Goal: Information Seeking & Learning: Learn about a topic

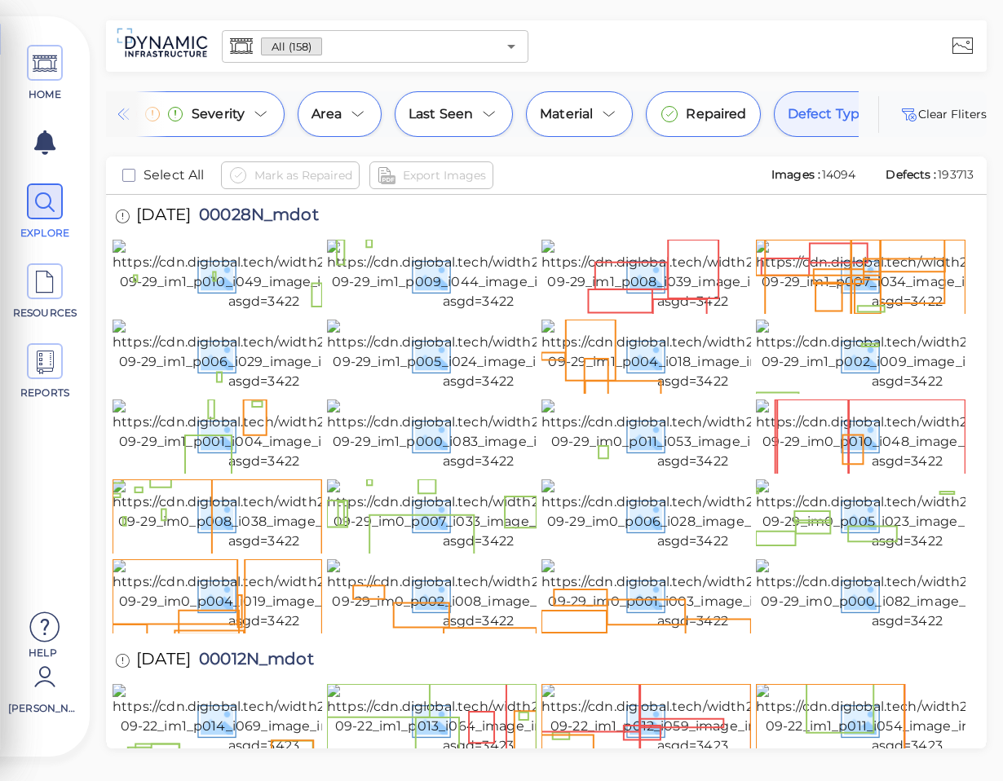
scroll to position [0, 308]
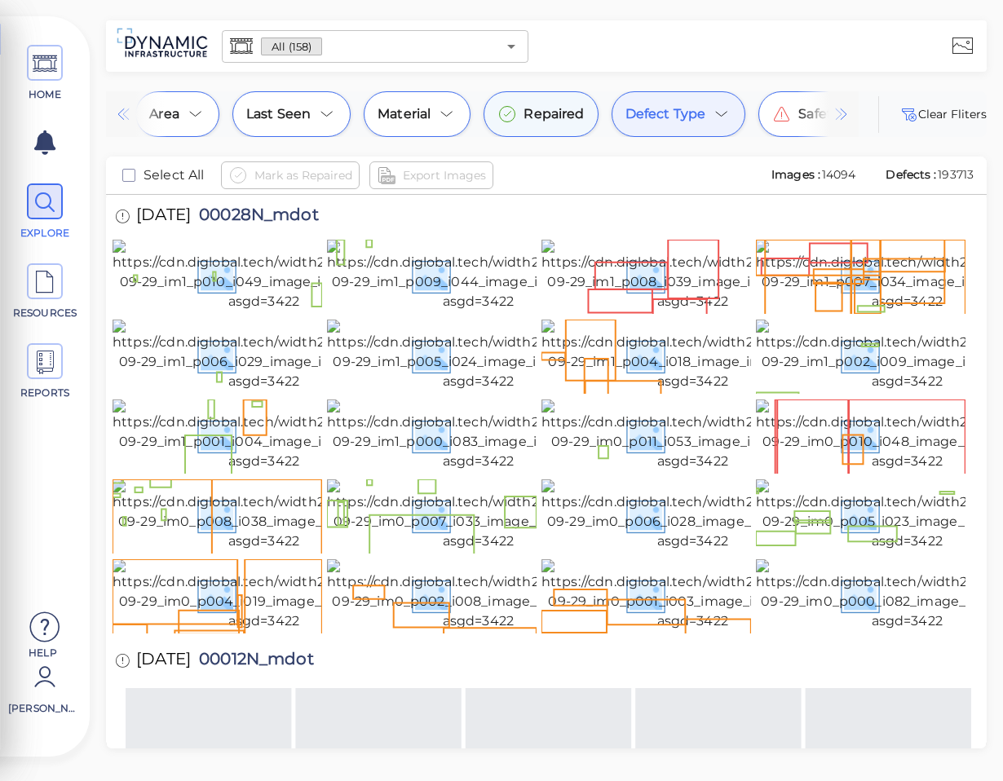
scroll to position [0, 308]
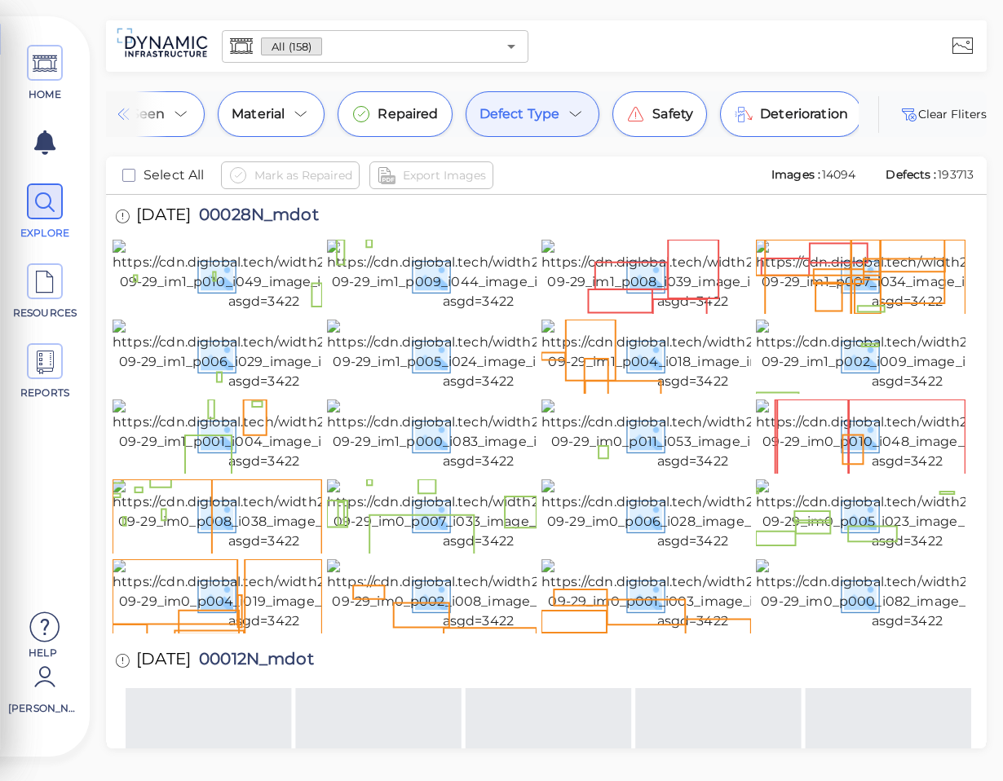
click at [579, 112] on icon at bounding box center [575, 114] width 11 height 5
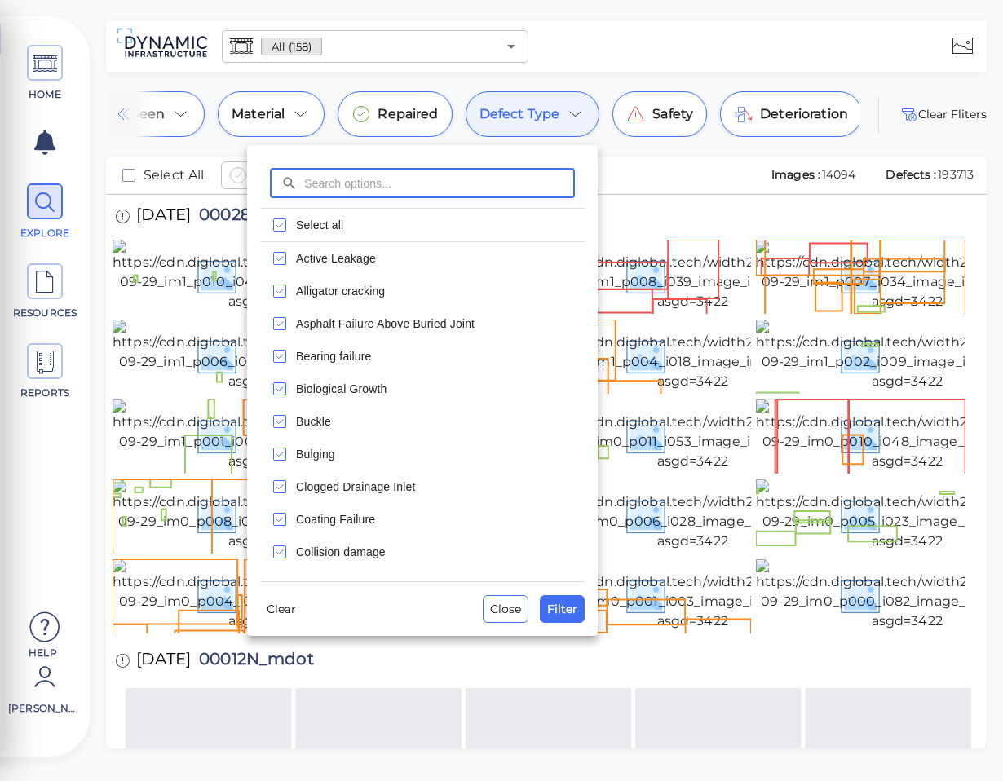
click at [281, 383] on rect "checkbox" at bounding box center [280, 389] width 12 height 12
click at [281, 360] on icon "checkbox" at bounding box center [280, 356] width 20 height 20
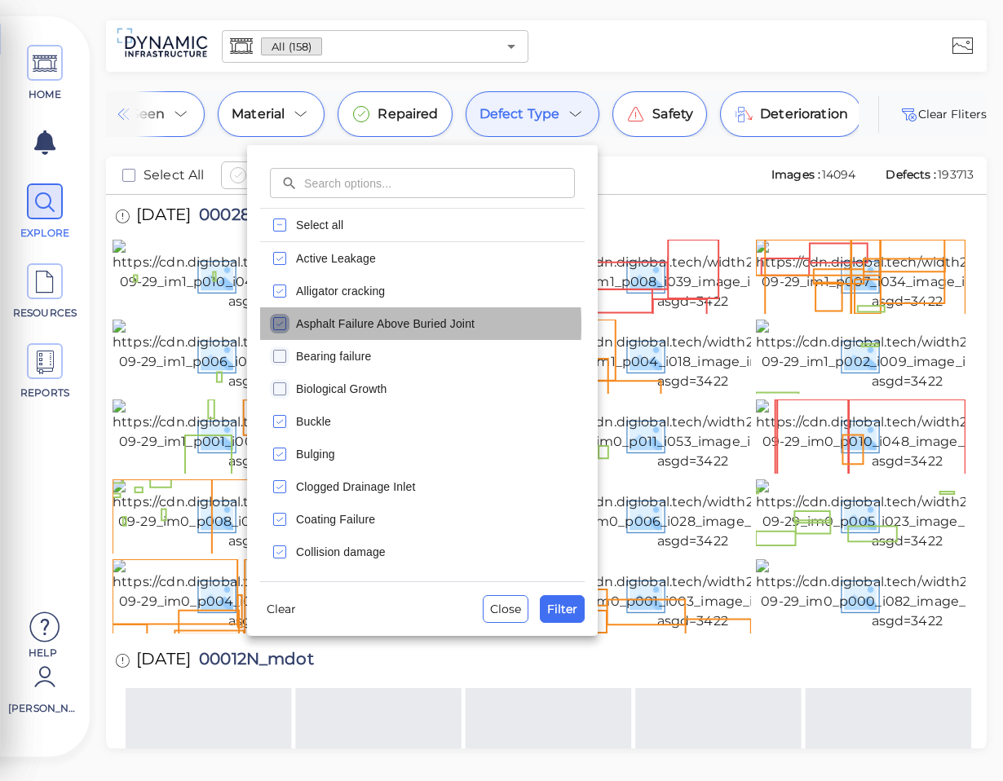
click at [281, 325] on icon "checkbox" at bounding box center [280, 324] width 20 height 20
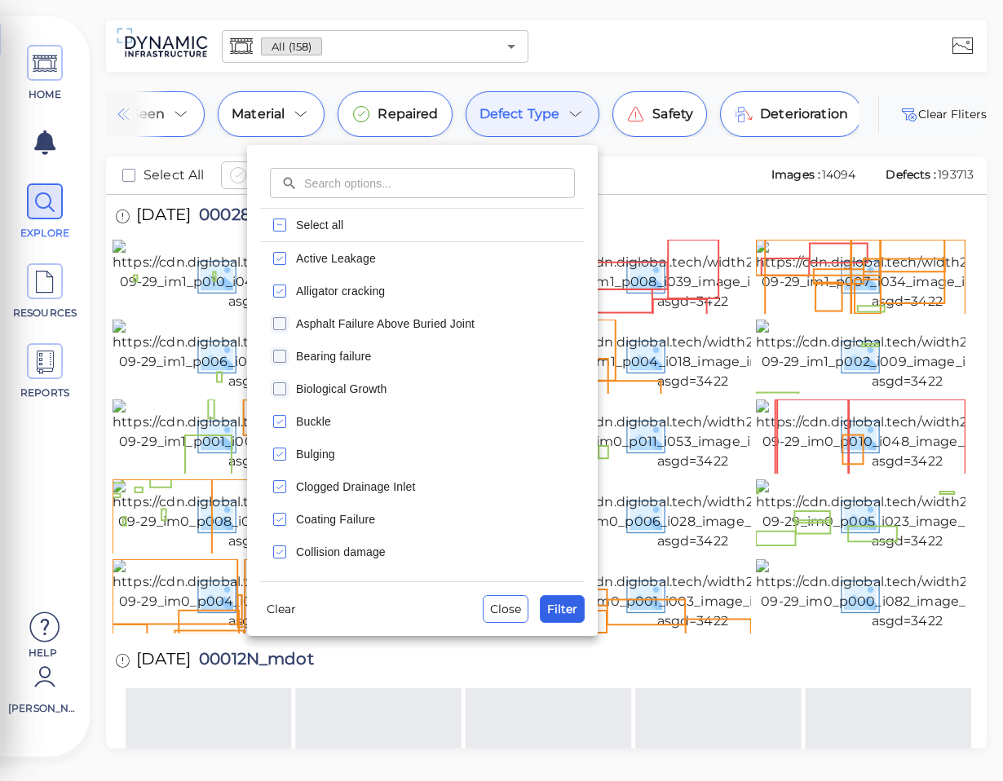
click at [564, 606] on span "Filter" at bounding box center [562, 609] width 30 height 20
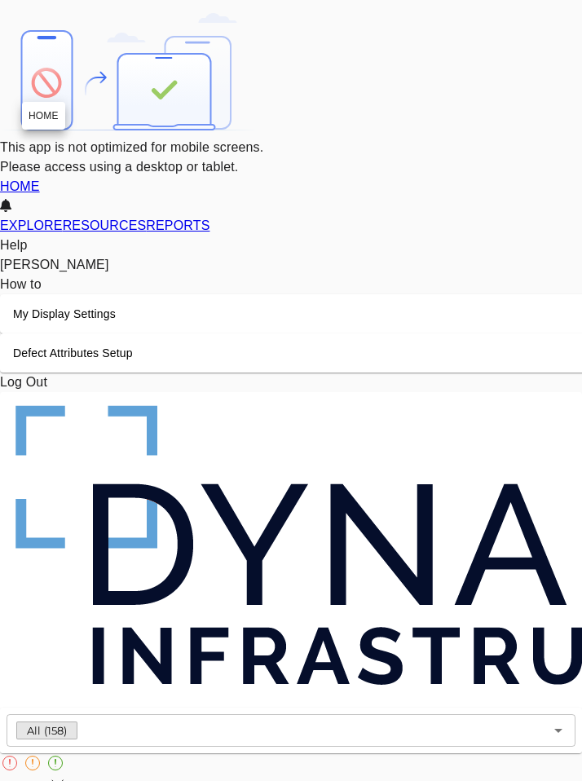
click at [0, 179] on icon at bounding box center [0, 186] width 0 height 14
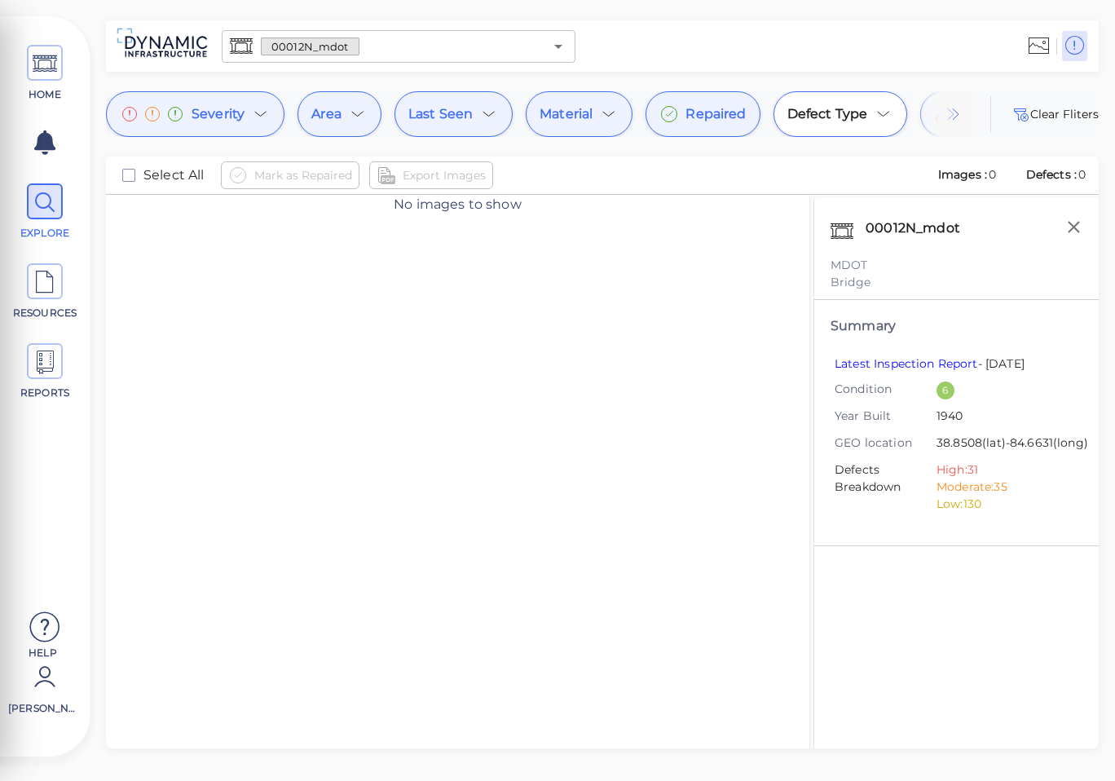
click at [236, 125] on div "Severity" at bounding box center [195, 114] width 179 height 46
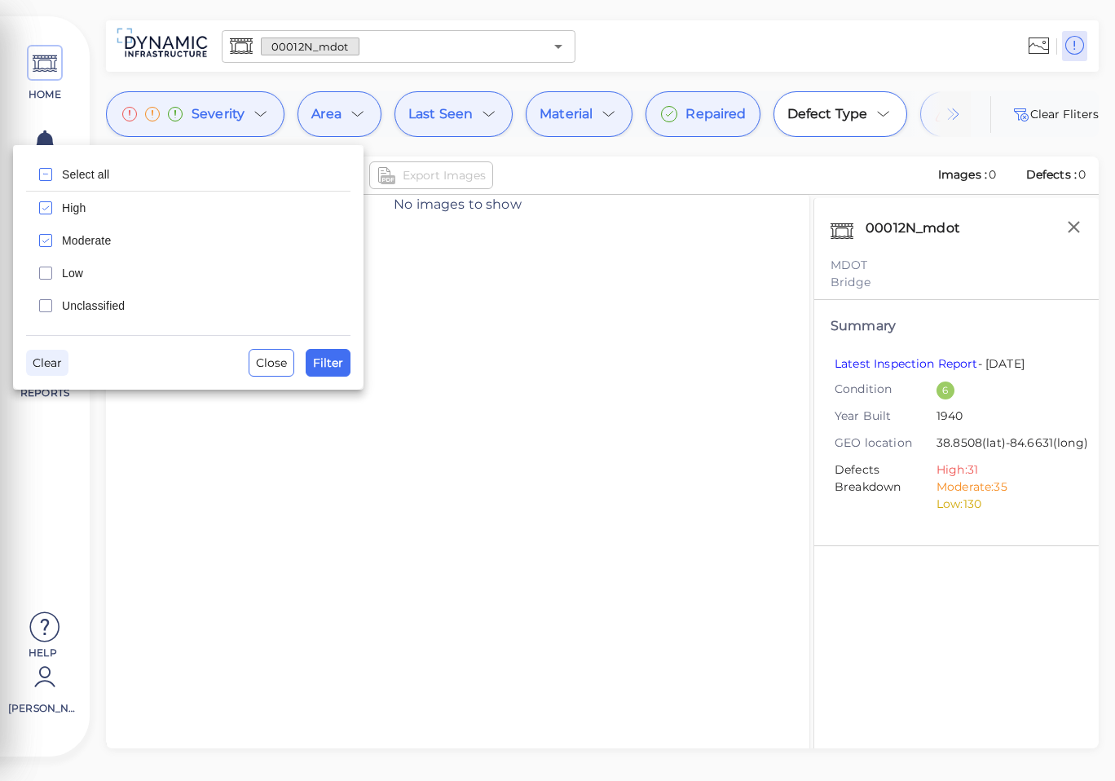
click at [42, 367] on span "Clear" at bounding box center [47, 363] width 29 height 20
click at [328, 371] on span "Filter" at bounding box center [328, 363] width 30 height 20
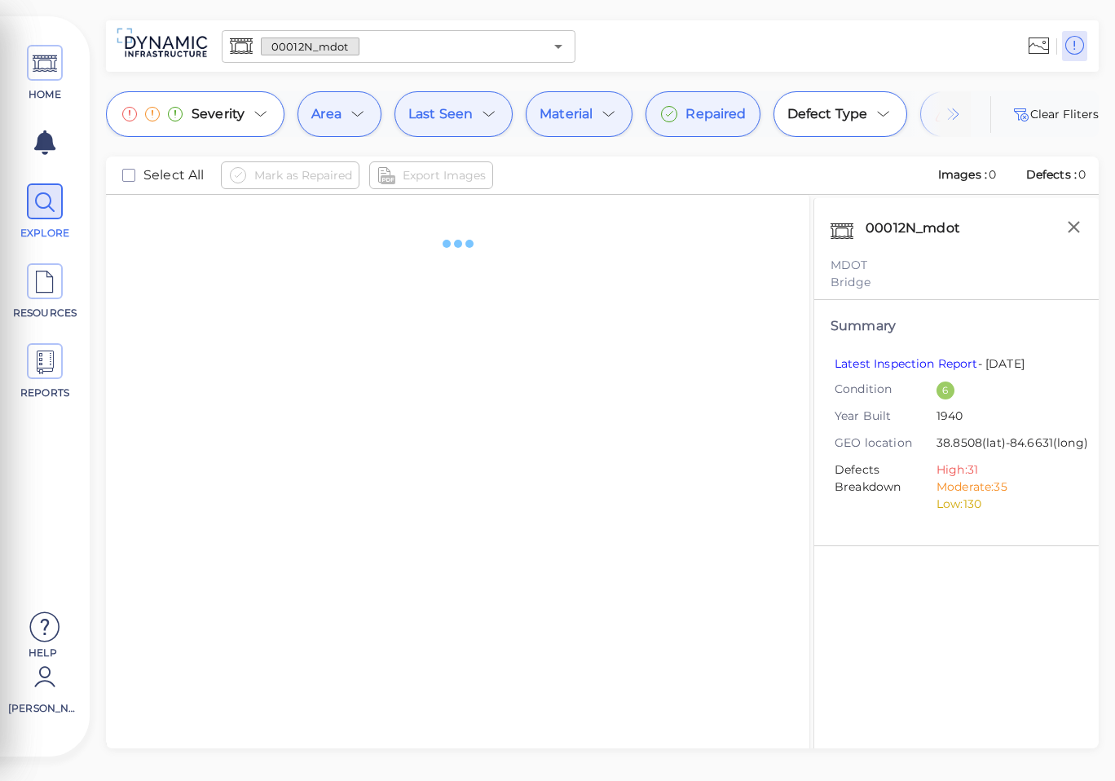
click at [364, 121] on icon at bounding box center [358, 114] width 20 height 20
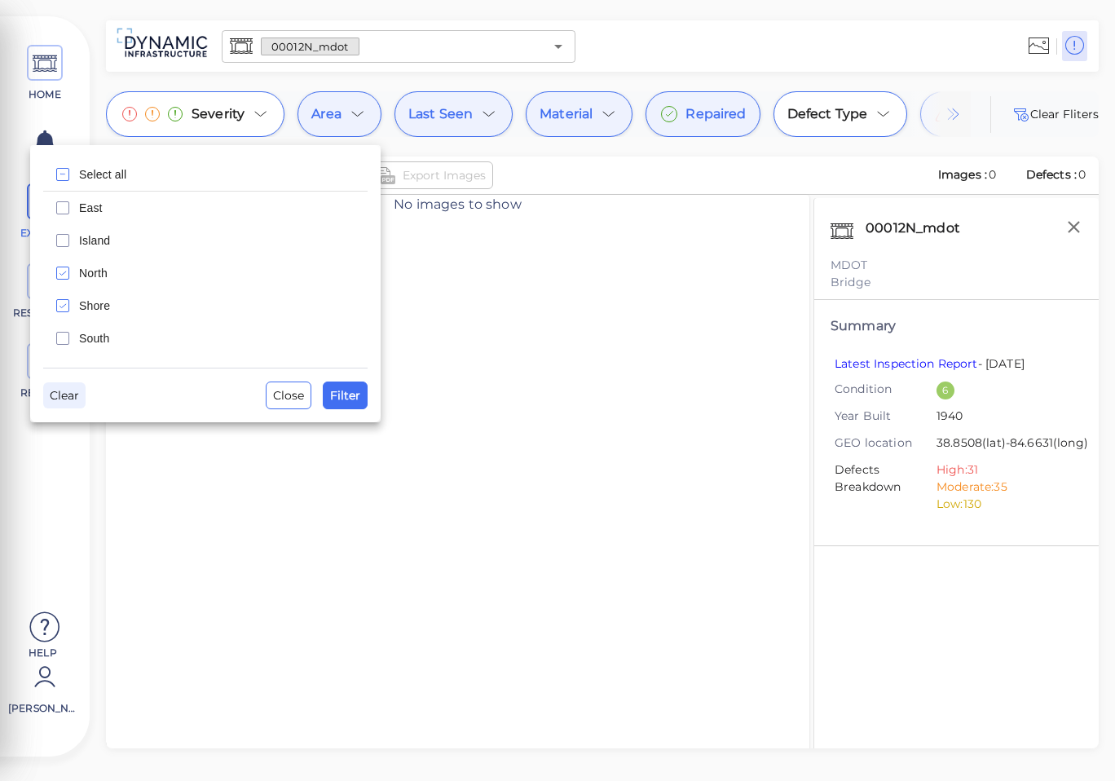
click at [65, 398] on span "Clear" at bounding box center [64, 396] width 29 height 20
click at [342, 399] on span "Filter" at bounding box center [345, 396] width 30 height 20
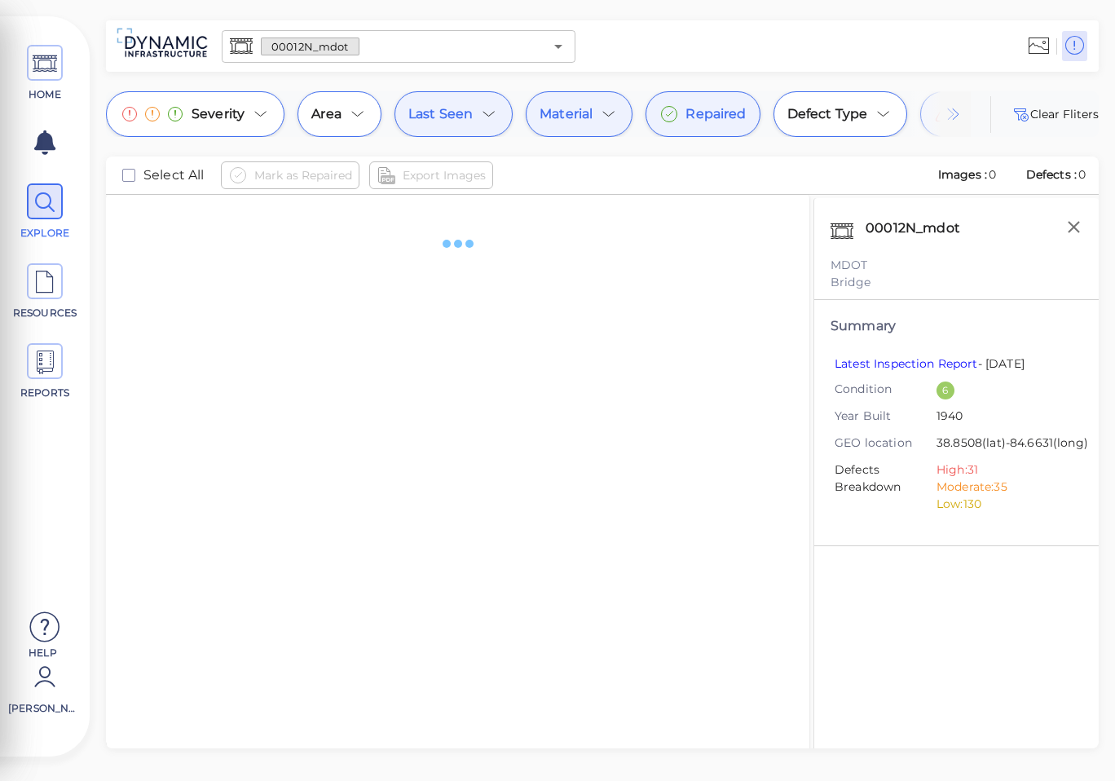
click at [479, 129] on div "Last Seen" at bounding box center [454, 114] width 118 height 46
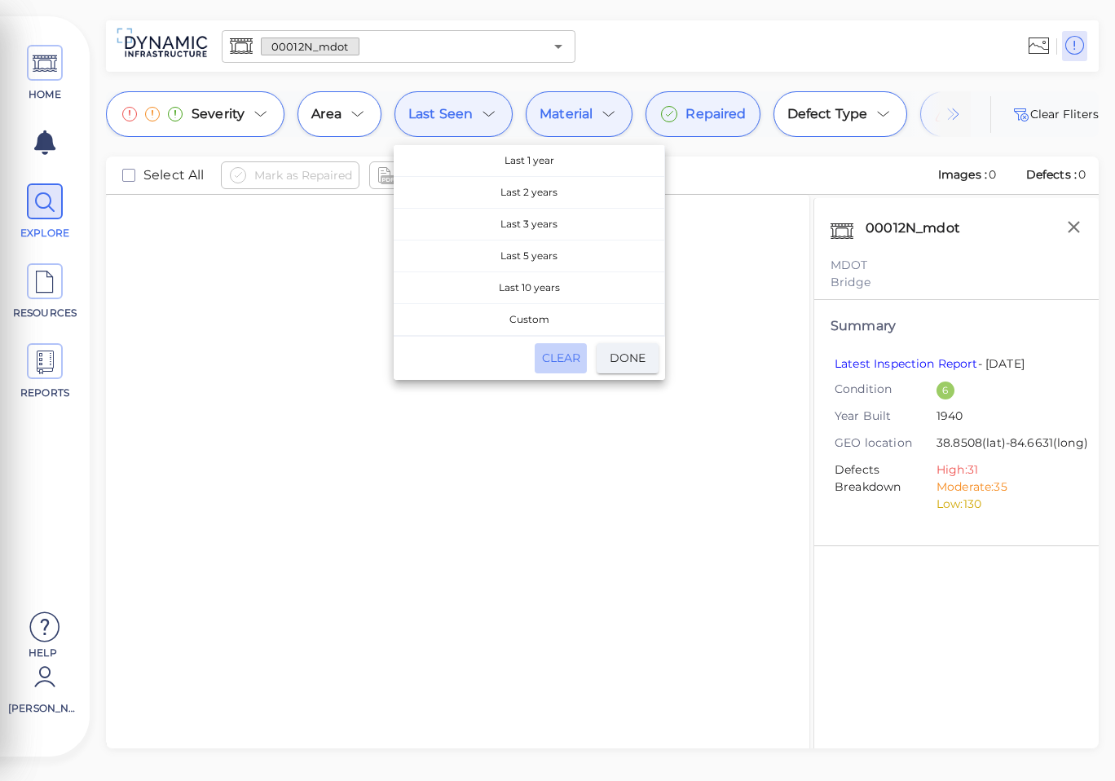
click at [569, 360] on span "Clear" at bounding box center [560, 358] width 39 height 20
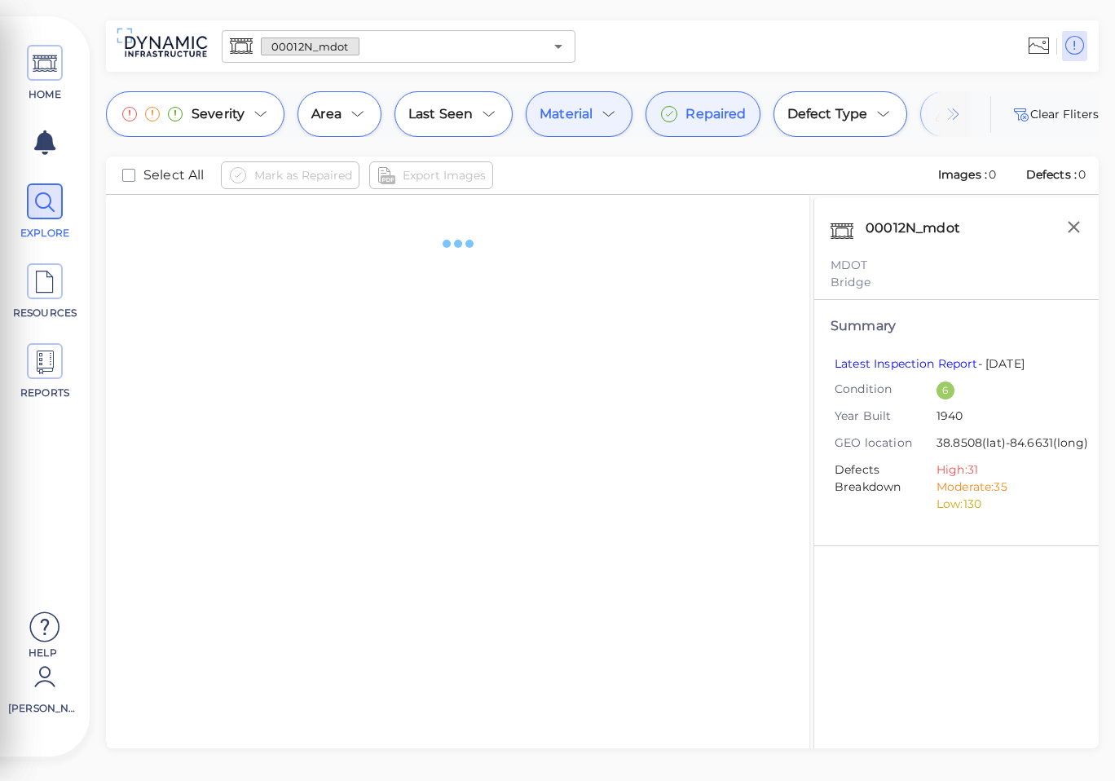
click at [610, 116] on icon at bounding box center [609, 114] width 20 height 20
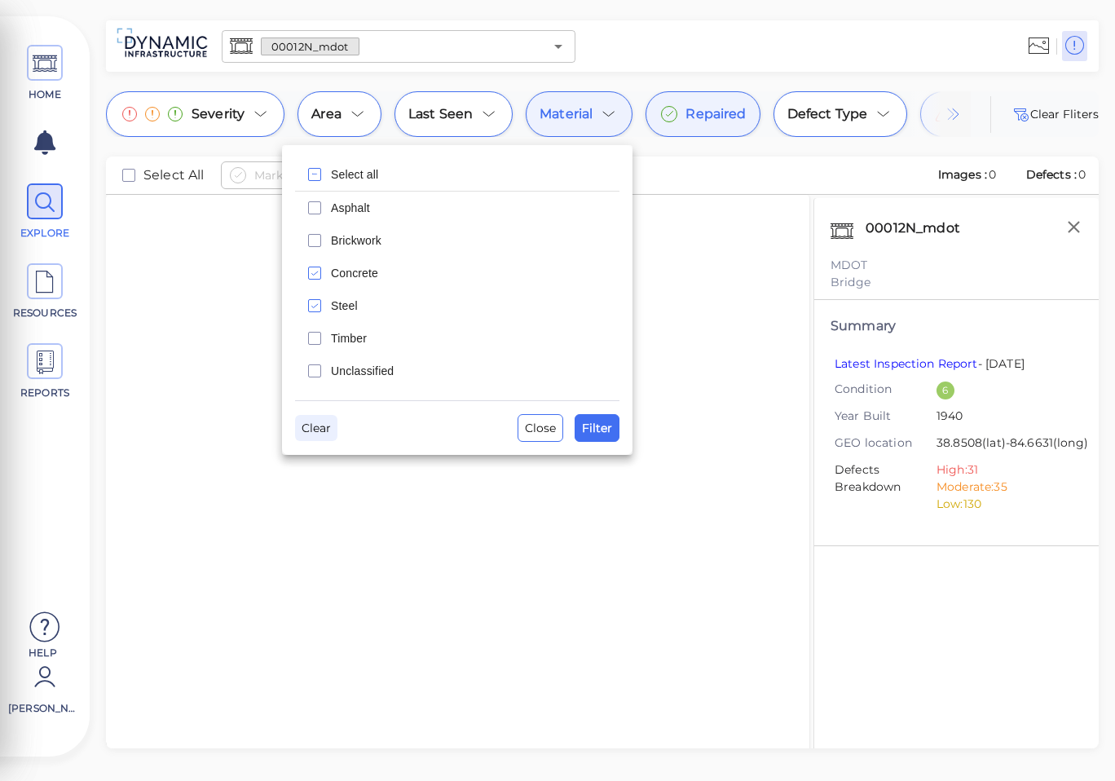
click at [330, 423] on span "Clear" at bounding box center [316, 428] width 29 height 20
click at [610, 433] on span "Filter" at bounding box center [597, 428] width 30 height 20
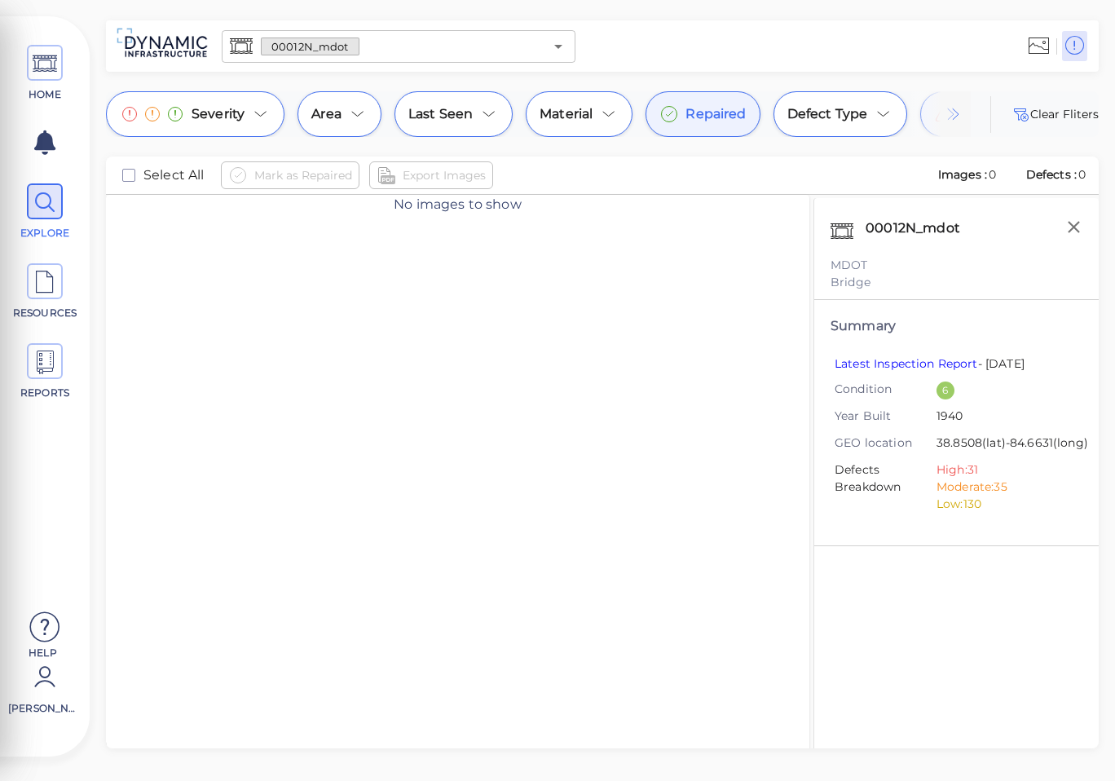
click at [730, 104] on div "Repaired" at bounding box center [703, 114] width 114 height 46
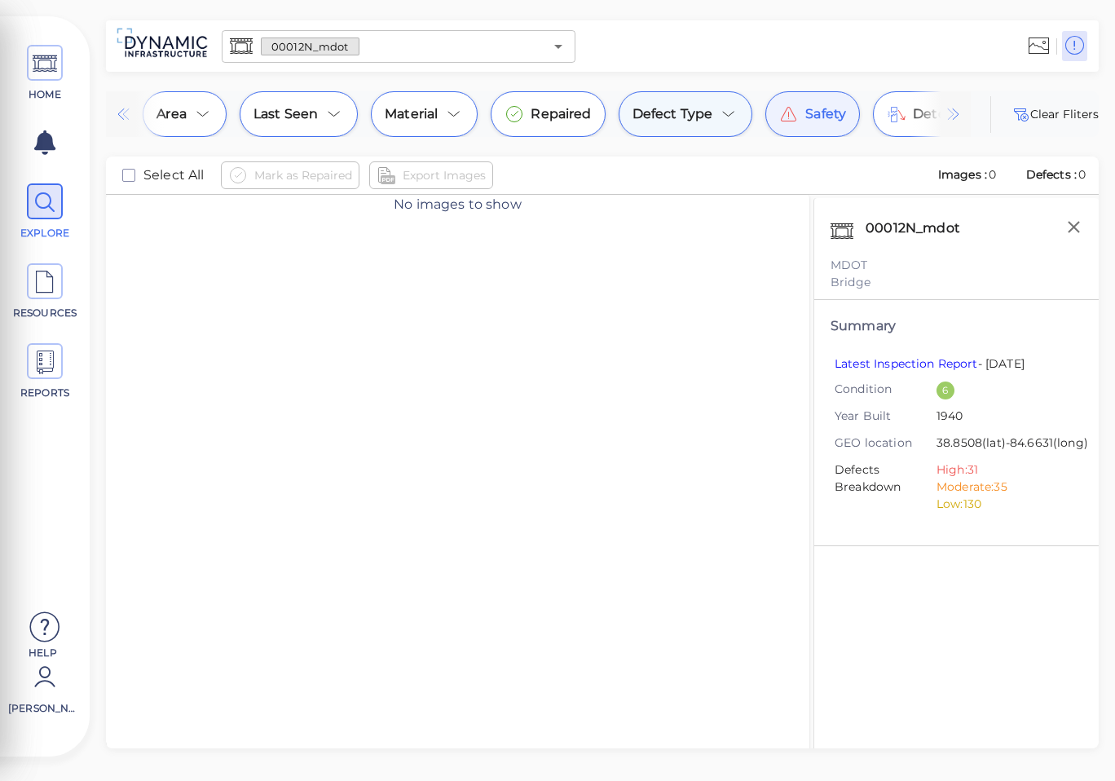
scroll to position [0, 196]
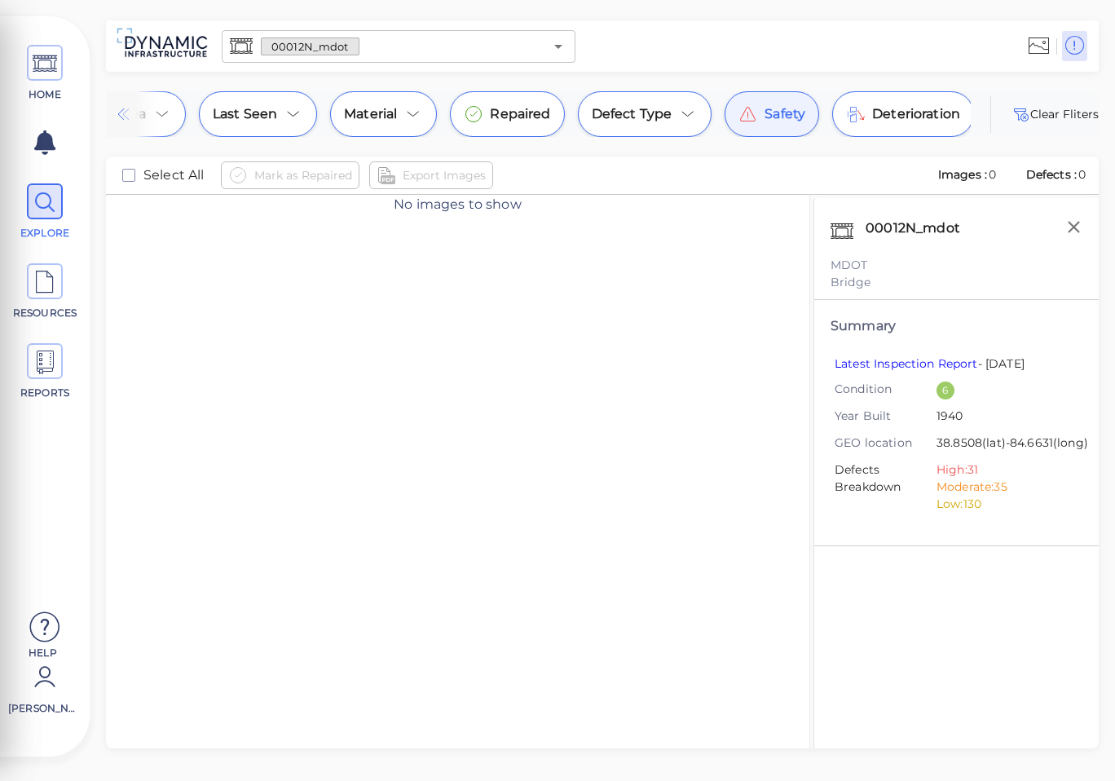
click at [779, 126] on div "Safety" at bounding box center [772, 114] width 95 height 46
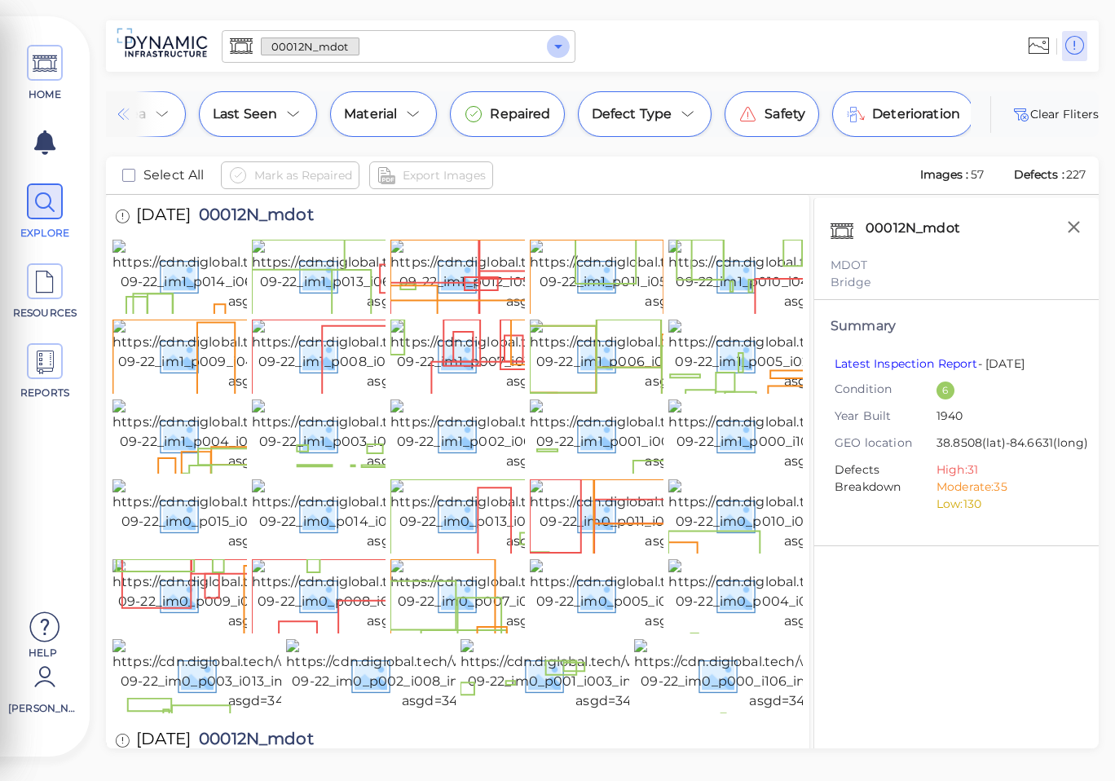
click at [554, 46] on icon "Open" at bounding box center [559, 47] width 20 height 20
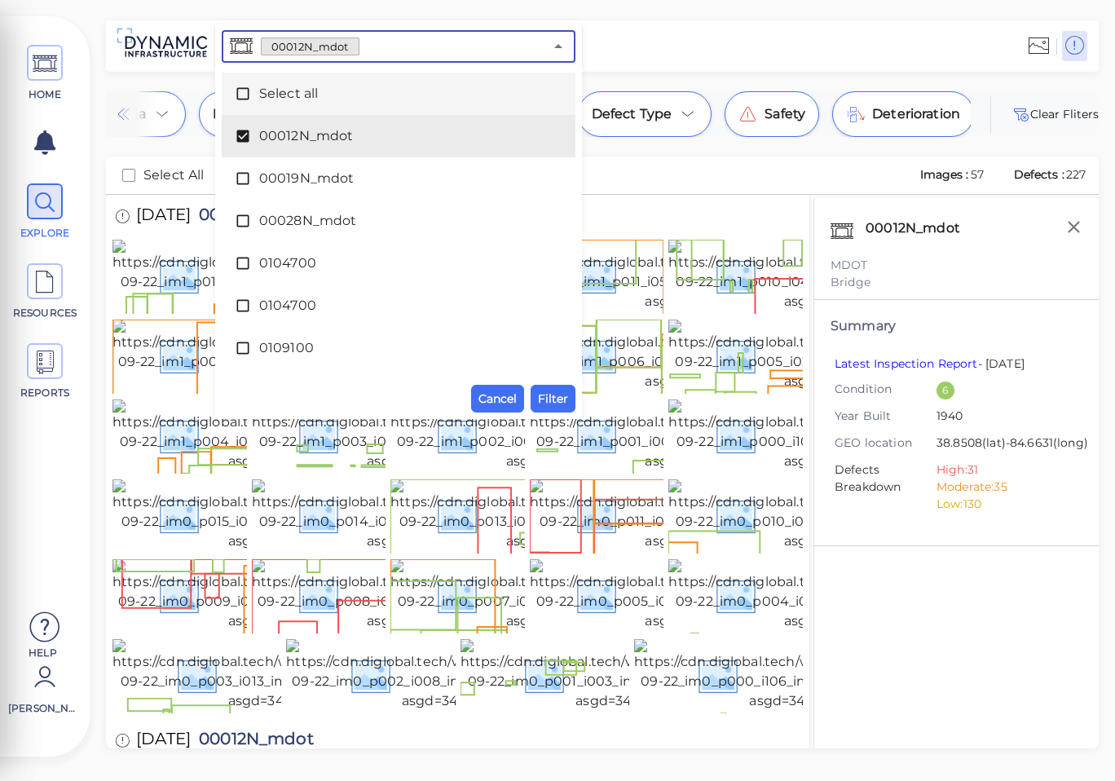
click at [327, 94] on span "Select all" at bounding box center [398, 94] width 279 height 20
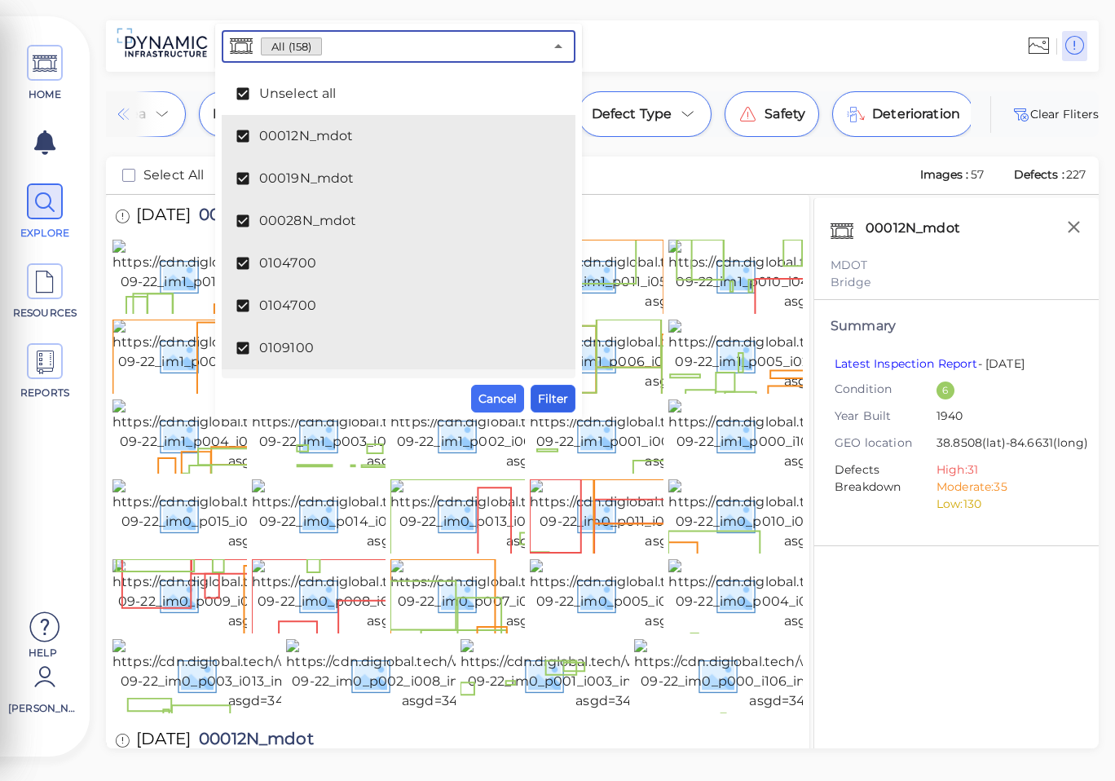
click at [548, 404] on span "Filter" at bounding box center [553, 399] width 30 height 20
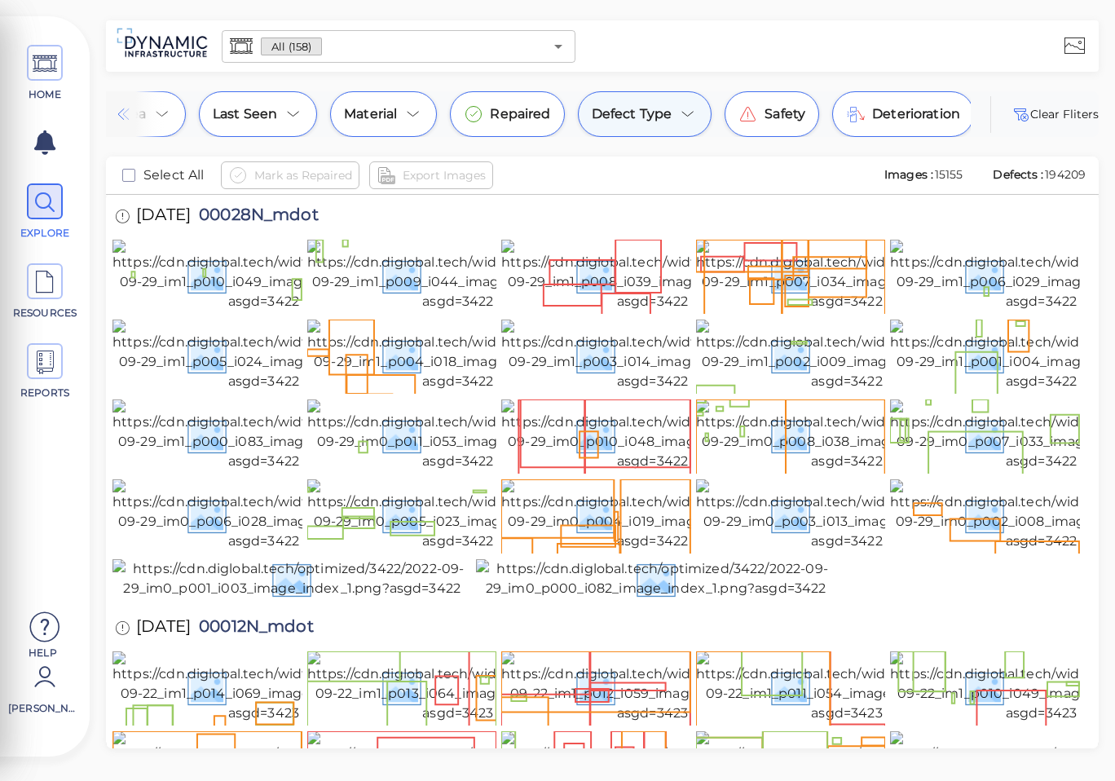
click at [682, 121] on icon at bounding box center [688, 114] width 20 height 20
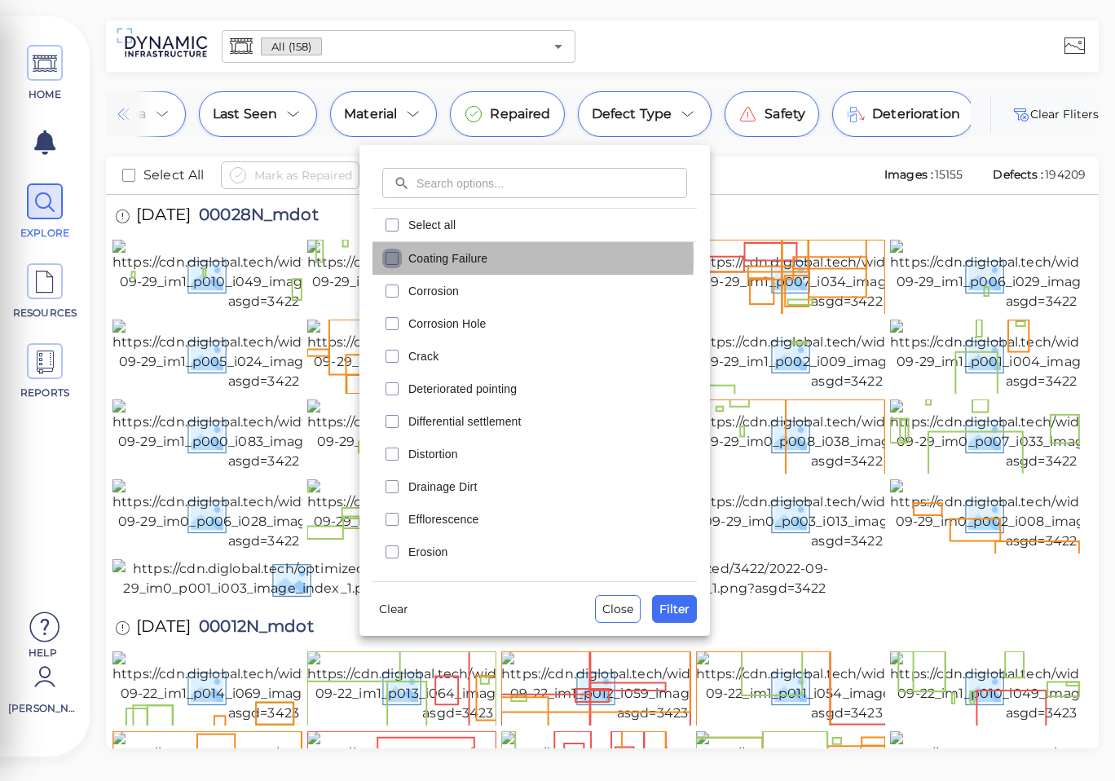
click at [395, 258] on icon "checkbox" at bounding box center [392, 259] width 20 height 20
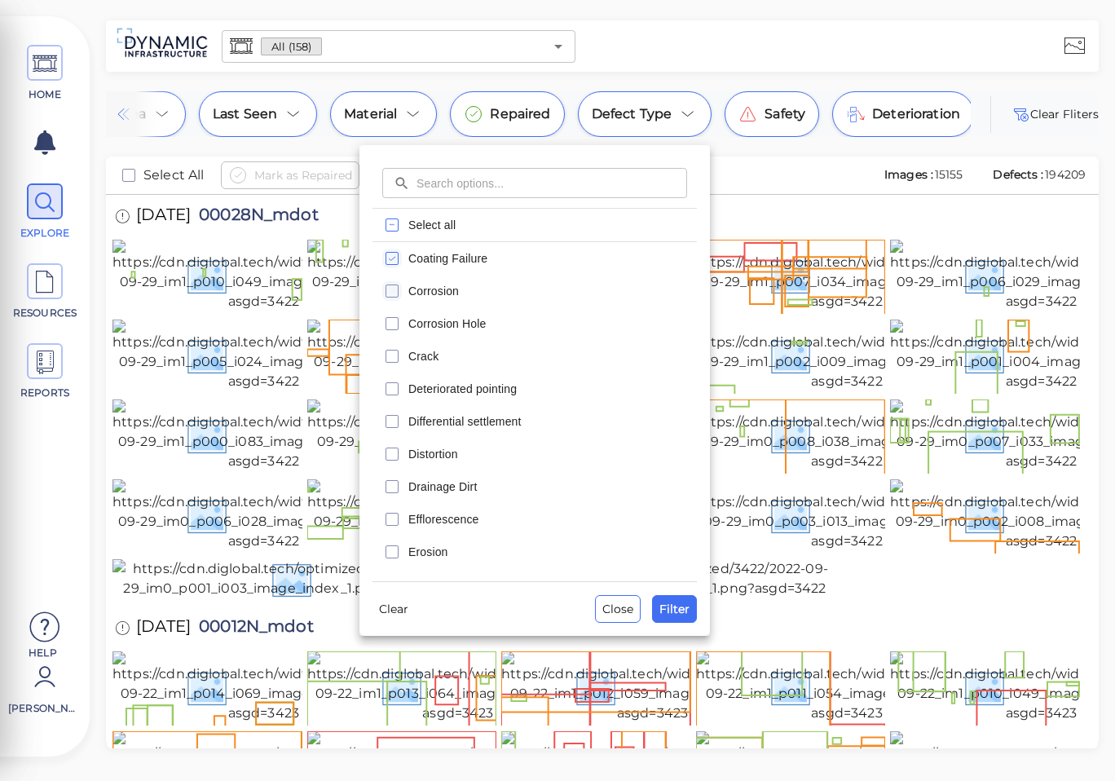
click at [395, 288] on icon "checkbox" at bounding box center [392, 291] width 20 height 20
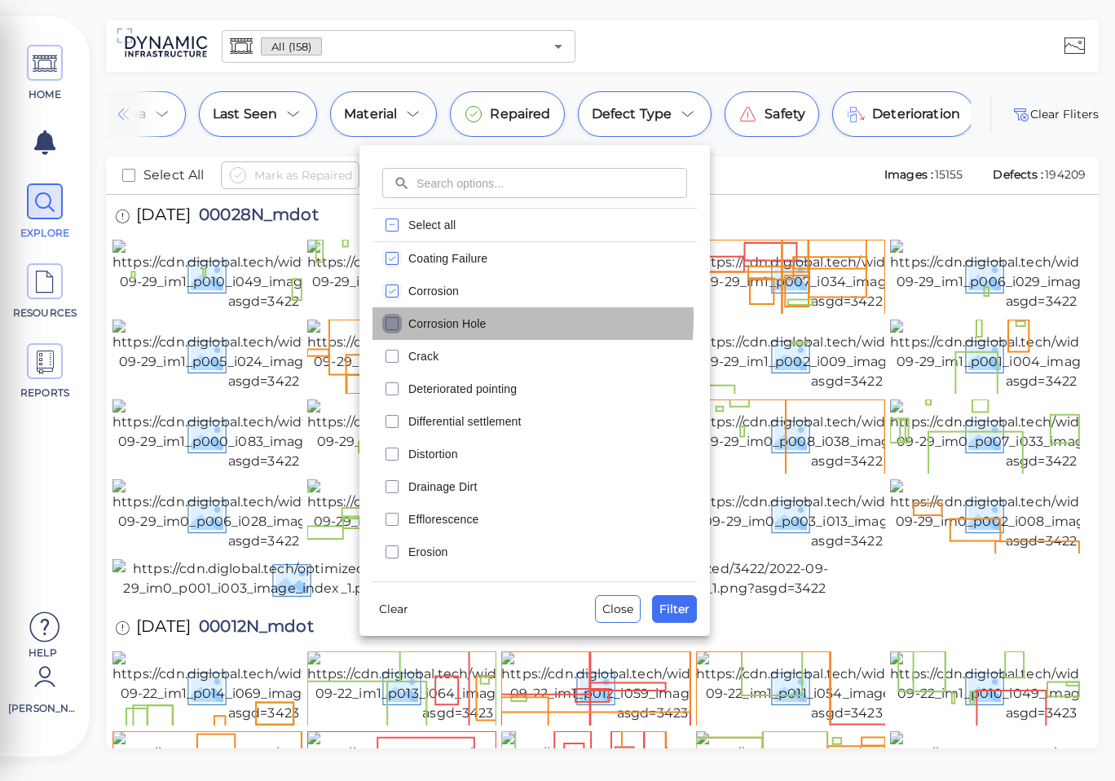
click at [395, 318] on rect "checkbox" at bounding box center [392, 324] width 12 height 12
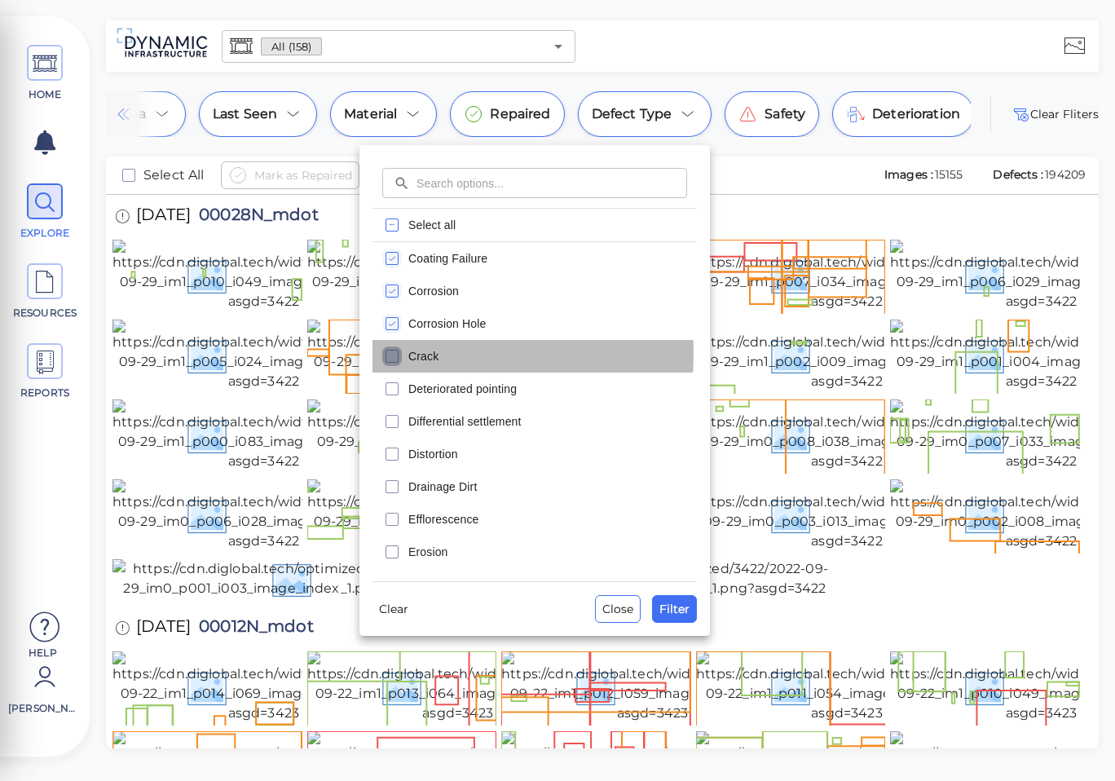
click at [390, 353] on icon "checkbox" at bounding box center [392, 356] width 20 height 20
click at [676, 605] on span "Filter" at bounding box center [675, 609] width 30 height 20
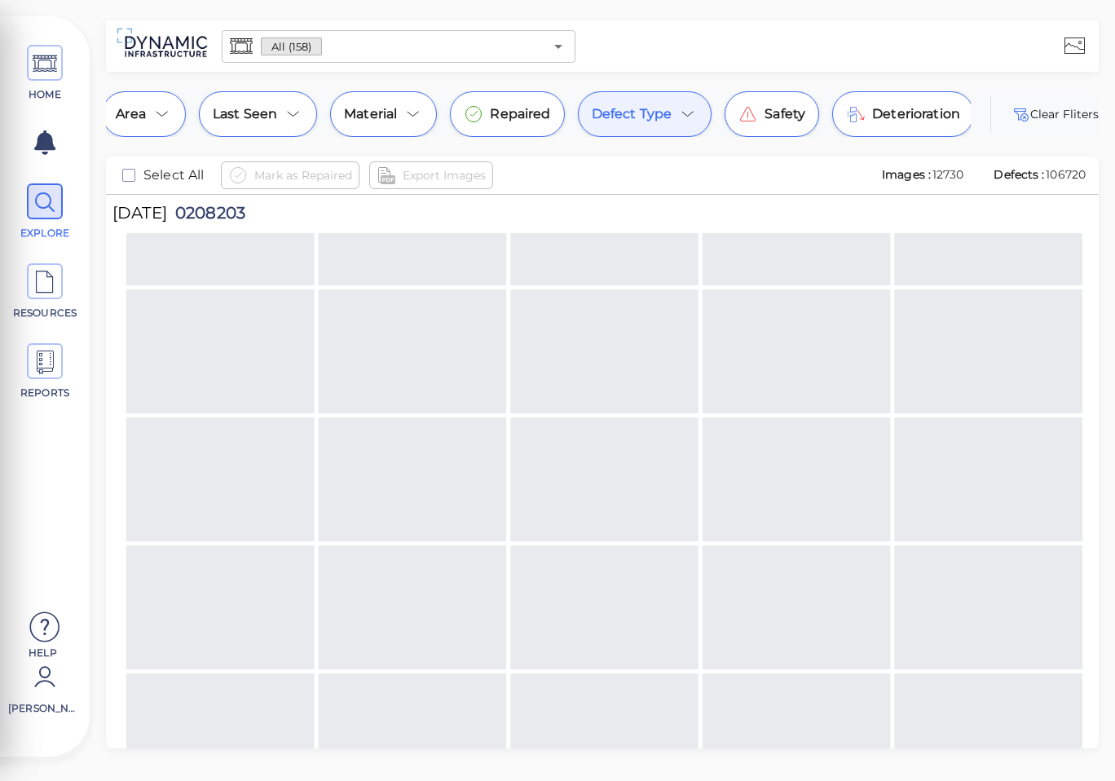
scroll to position [2098, 0]
